Goal: Information Seeking & Learning: Understand process/instructions

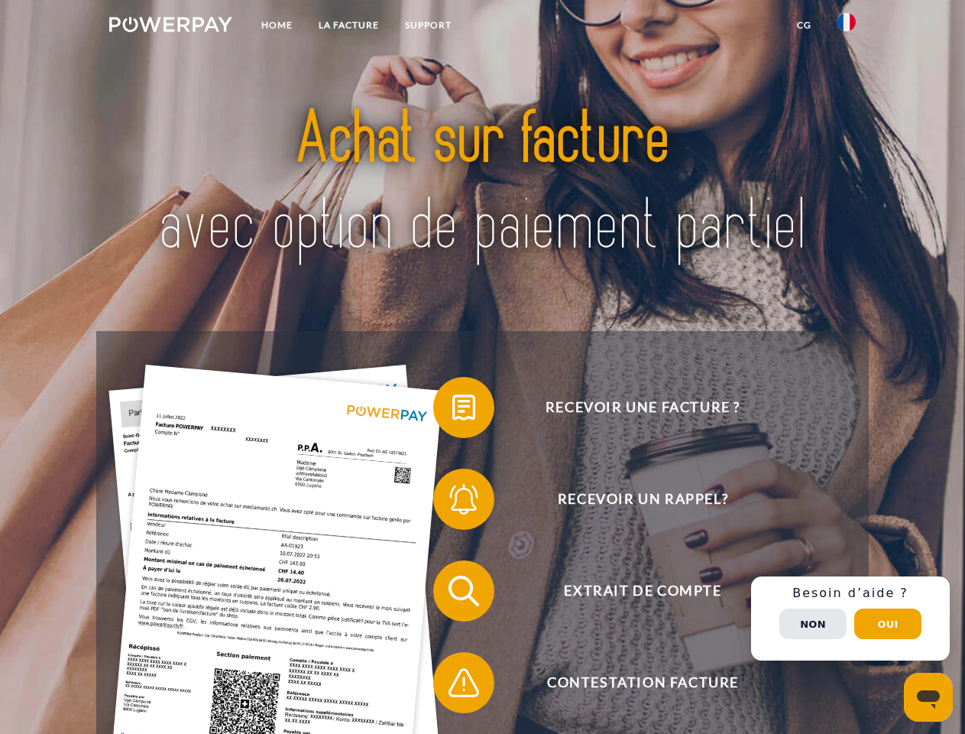
click at [170, 27] on img at bounding box center [170, 24] width 123 height 15
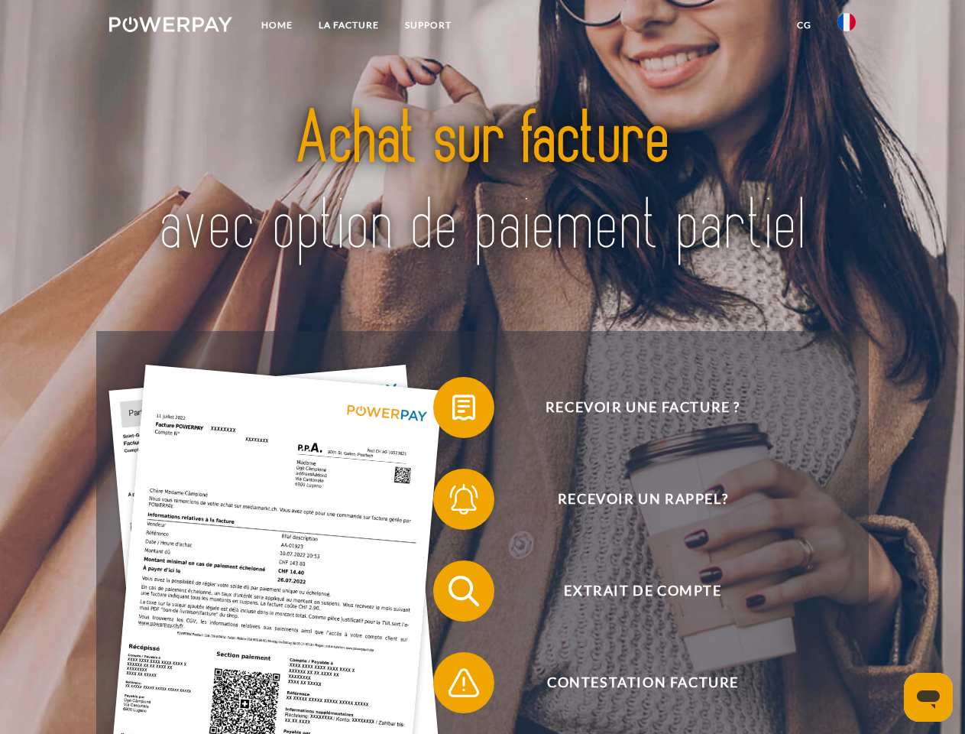
click at [847, 27] on img at bounding box center [847, 22] width 18 height 18
click at [804, 25] on link "CG" at bounding box center [804, 25] width 41 height 28
click at [453, 410] on span at bounding box center [441, 407] width 76 height 76
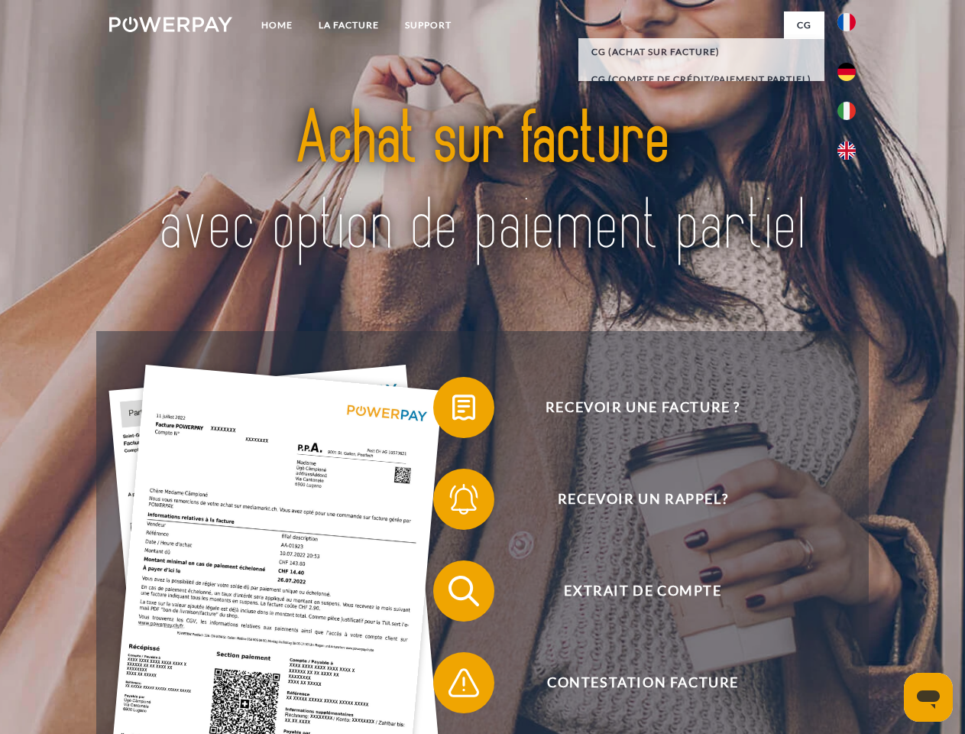
click at [453, 502] on span at bounding box center [441, 499] width 76 height 76
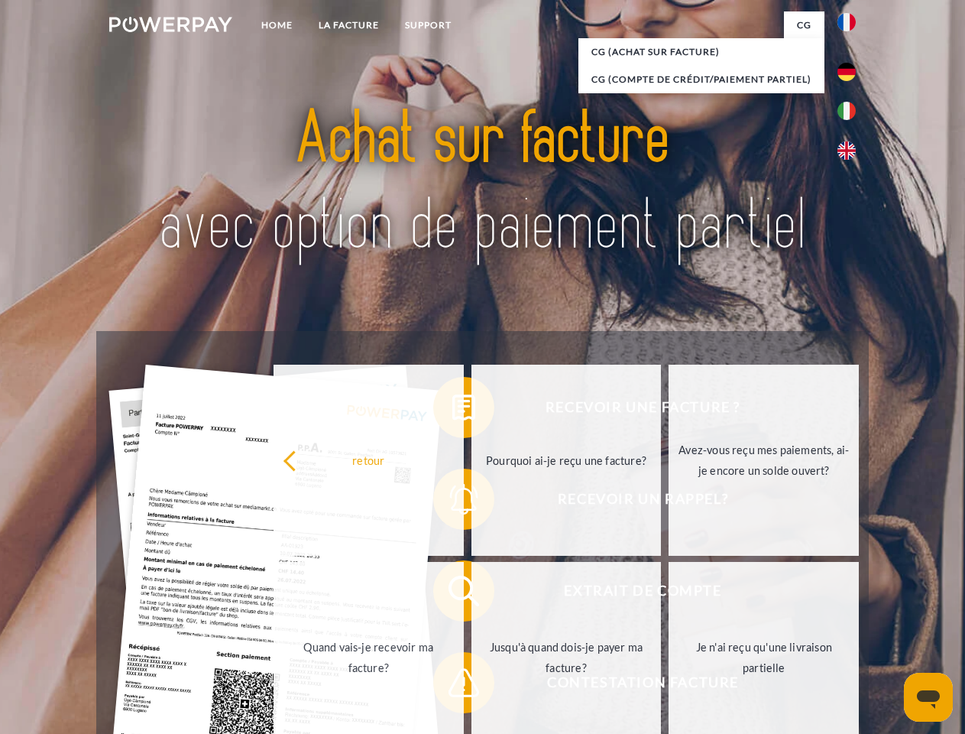
click at [472, 594] on link "Jusqu'à quand dois-je payer ma facture?" at bounding box center [567, 657] width 190 height 191
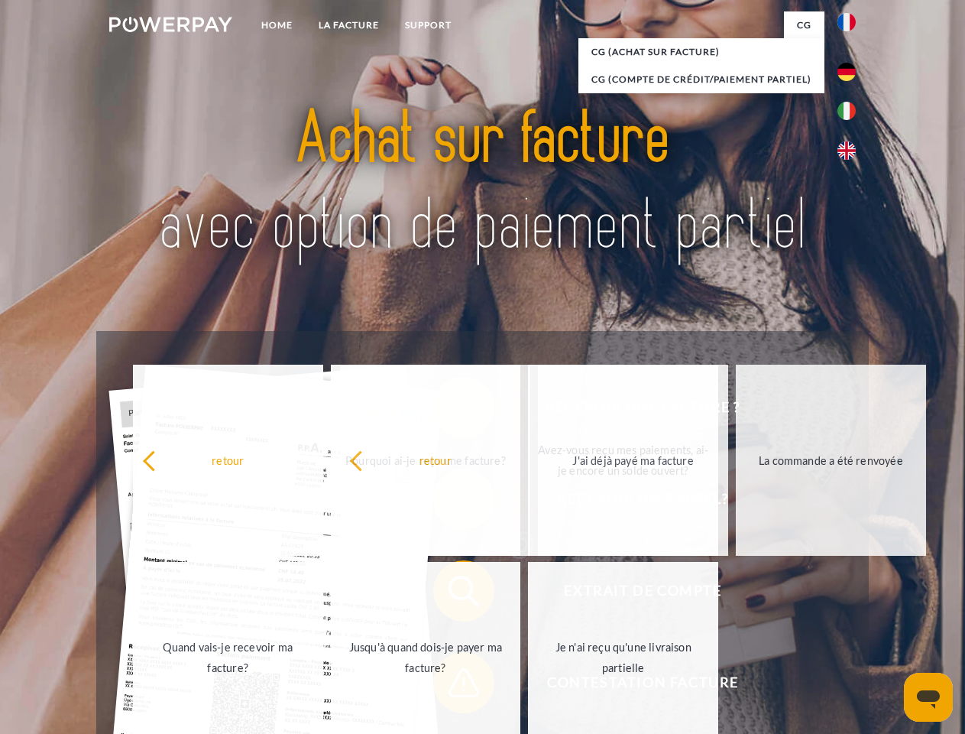
click at [453, 686] on span at bounding box center [441, 682] width 76 height 76
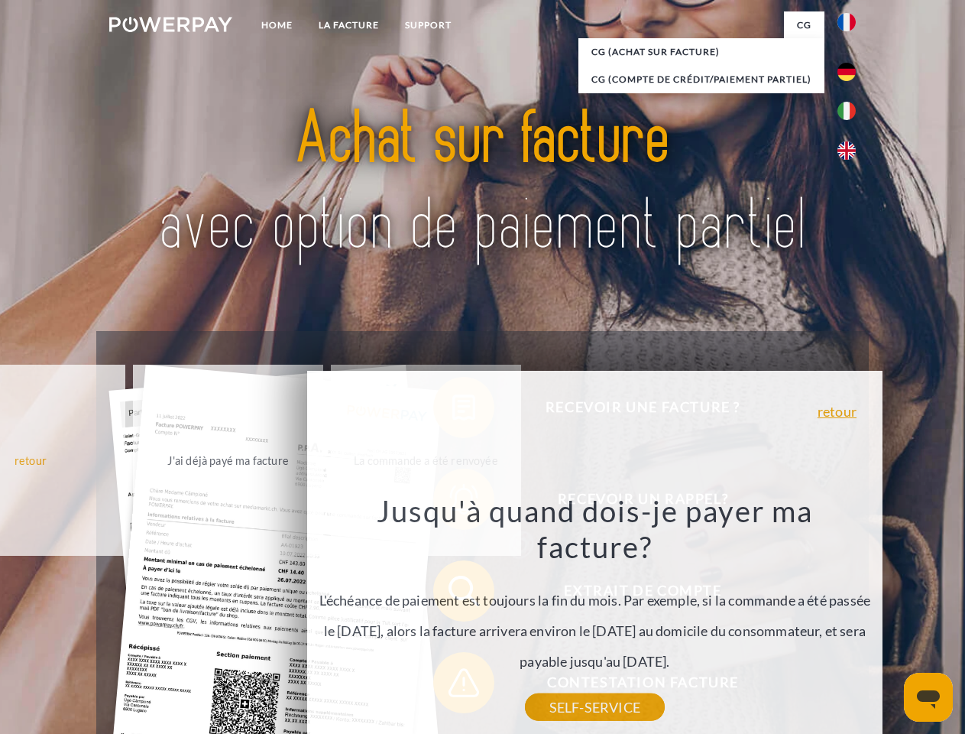
click at [851, 618] on div "Recevoir une facture ? Recevoir un rappel? Extrait de compte retour" at bounding box center [482, 636] width 772 height 611
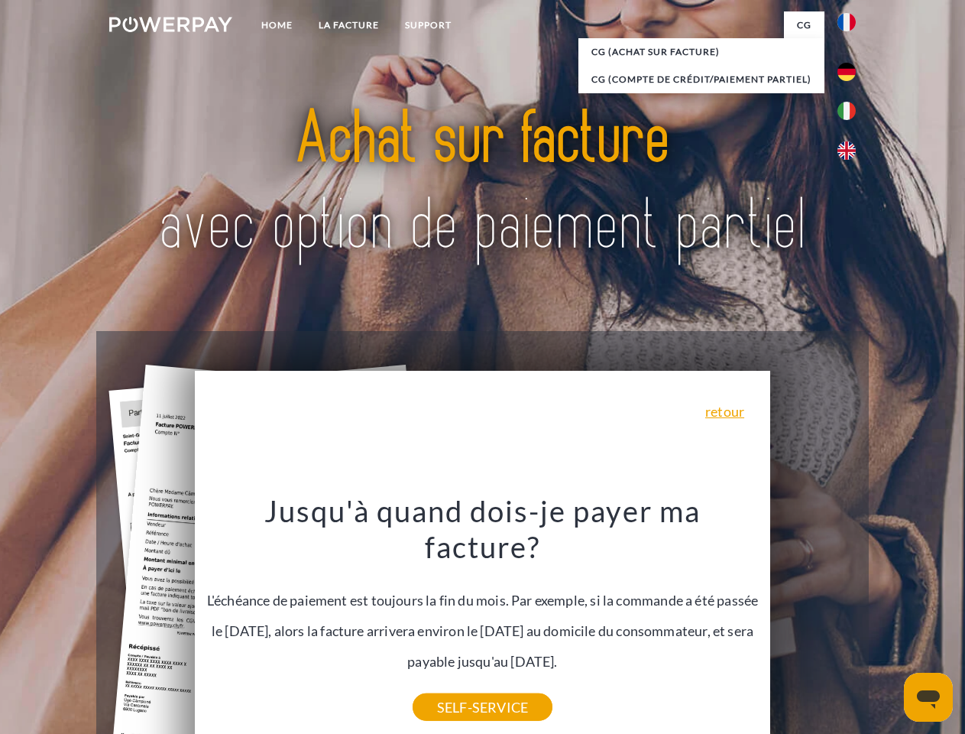
click at [813, 621] on span "Extrait de compte" at bounding box center [643, 590] width 375 height 61
click at [888, 624] on header "Home LA FACTURE Support" at bounding box center [482, 528] width 965 height 1056
